Goal: Task Accomplishment & Management: Manage account settings

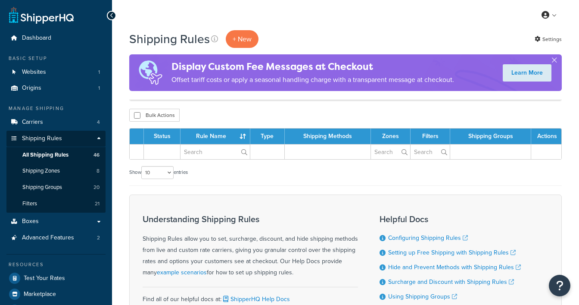
scroll to position [91, 0]
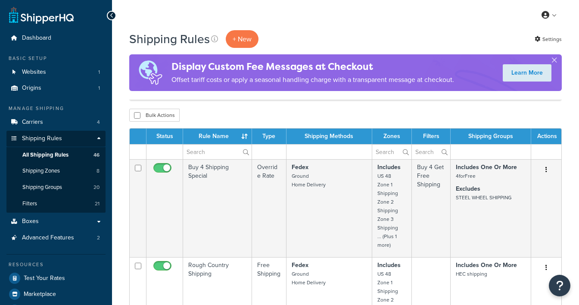
scroll to position [91, 0]
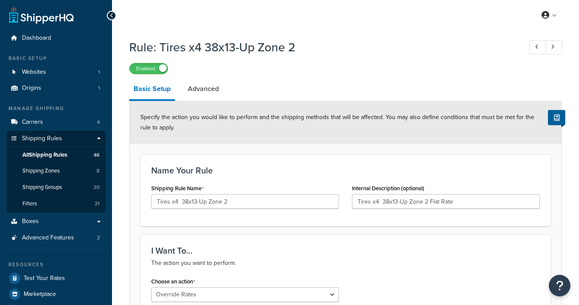
select select "OVERRIDE"
select select "LOCATION"
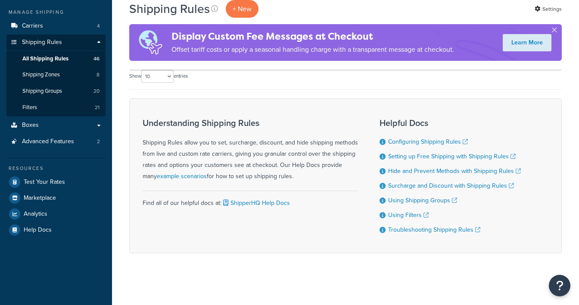
scroll to position [97, 0]
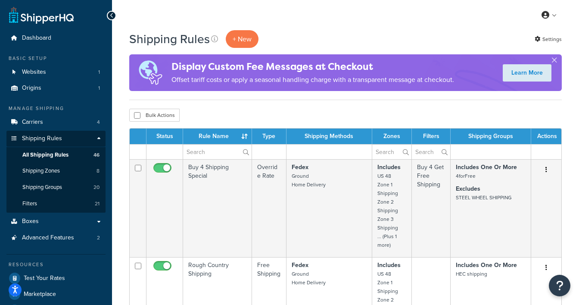
click at [110, 16] on div at bounding box center [111, 15] width 9 height 9
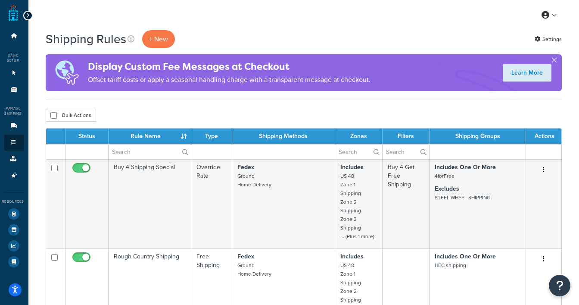
click at [29, 14] on icon at bounding box center [28, 16] width 4 height 6
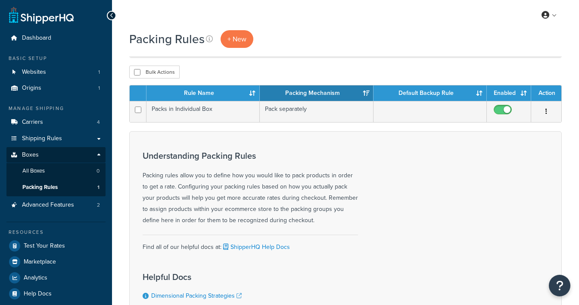
scroll to position [91, 0]
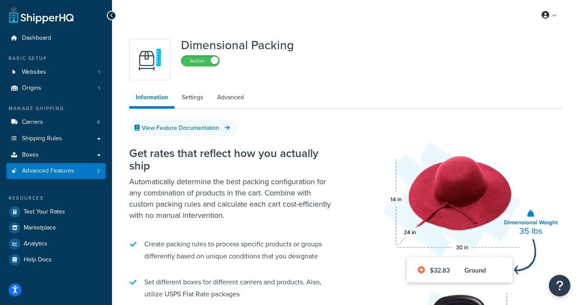
scroll to position [75, 0]
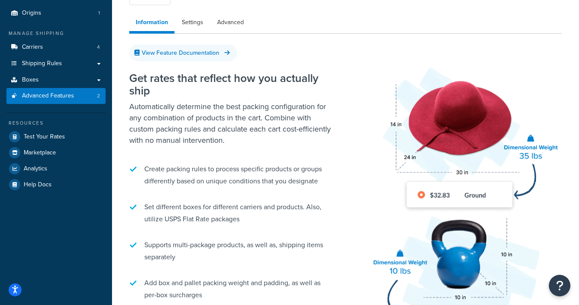
select select "false"
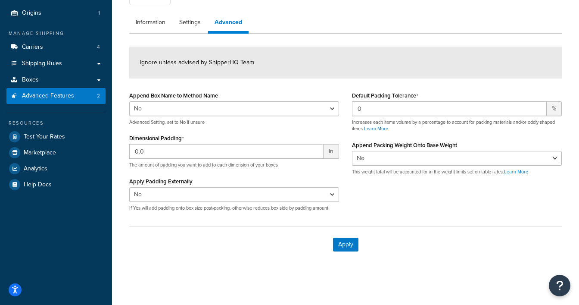
scroll to position [78, 0]
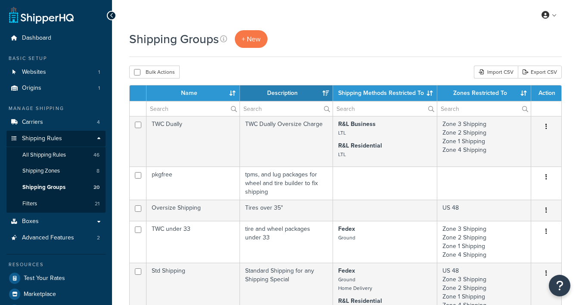
select select "15"
